Goal: Navigation & Orientation: Find specific page/section

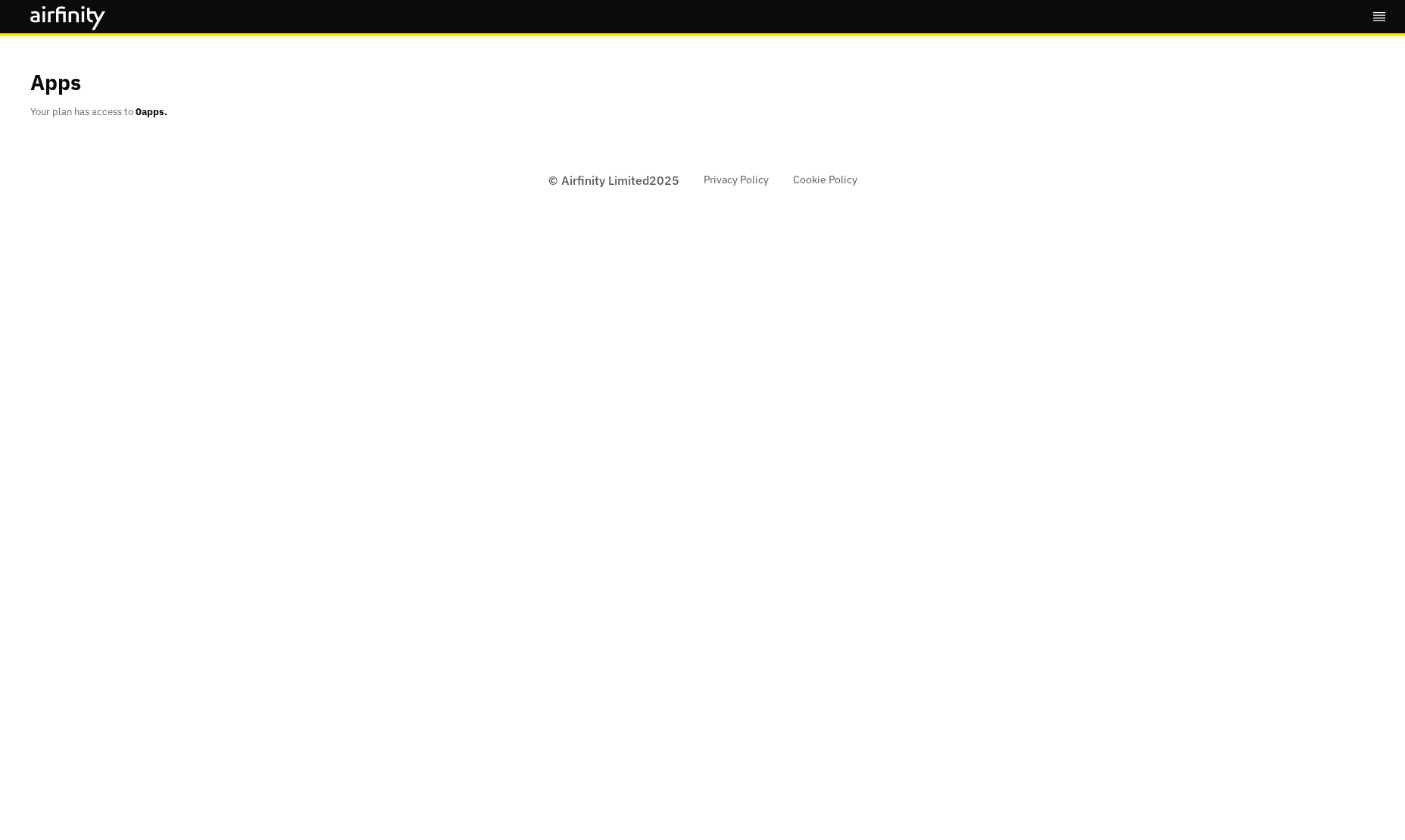
click at [104, 25] on icon at bounding box center [68, 18] width 76 height 24
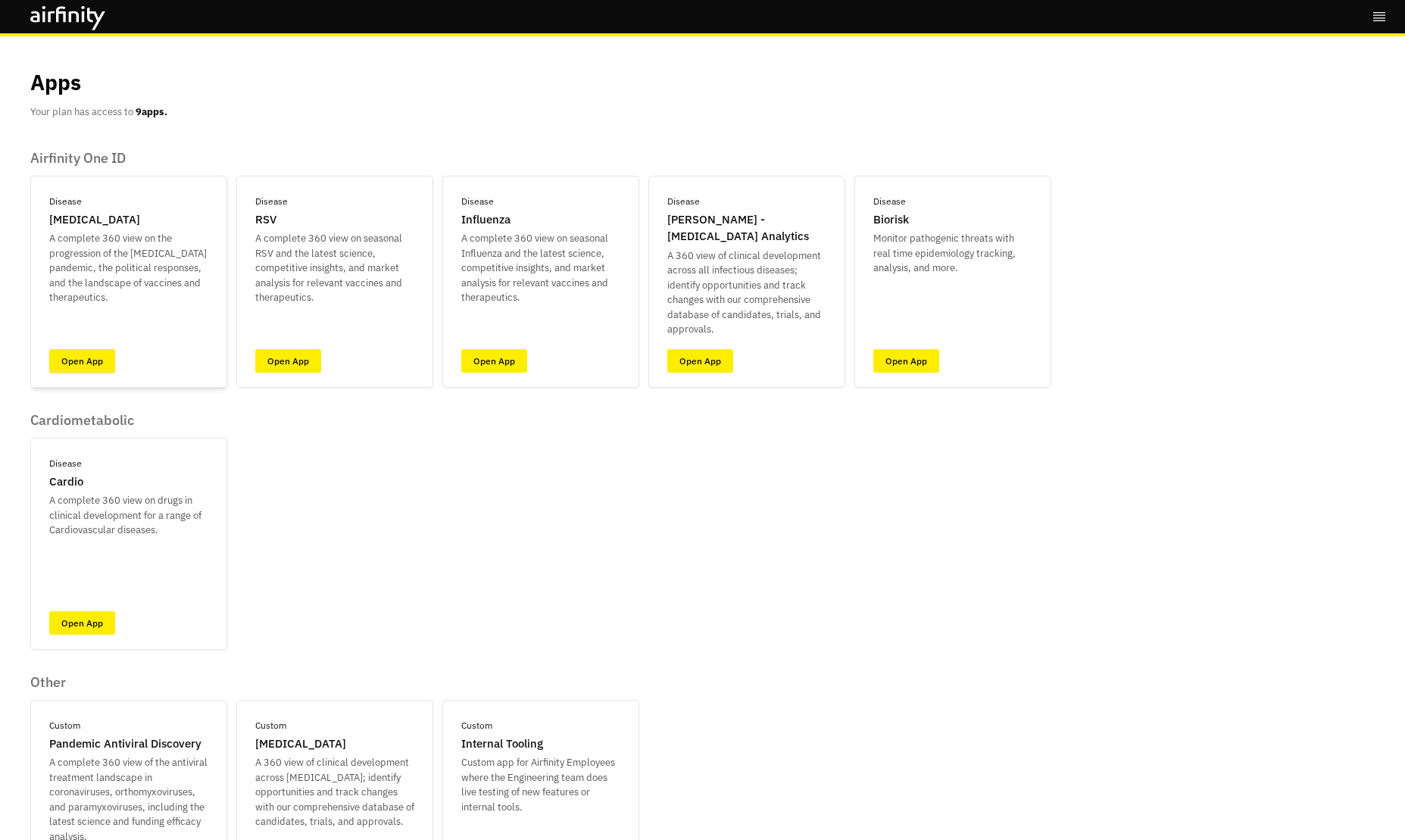
click at [98, 358] on link "Open App" at bounding box center [82, 361] width 66 height 24
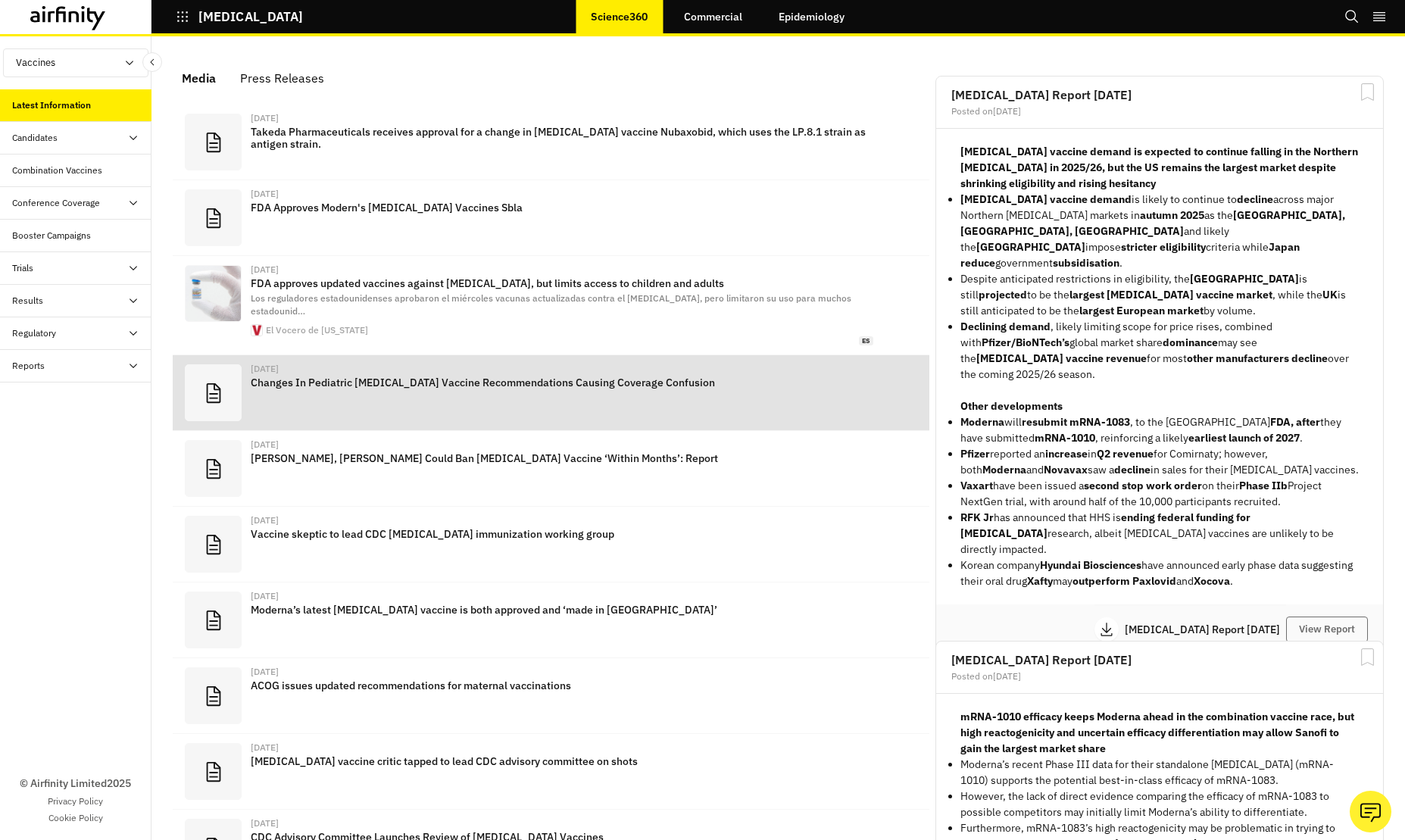
scroll to position [949, 443]
